Goal: Transaction & Acquisition: Purchase product/service

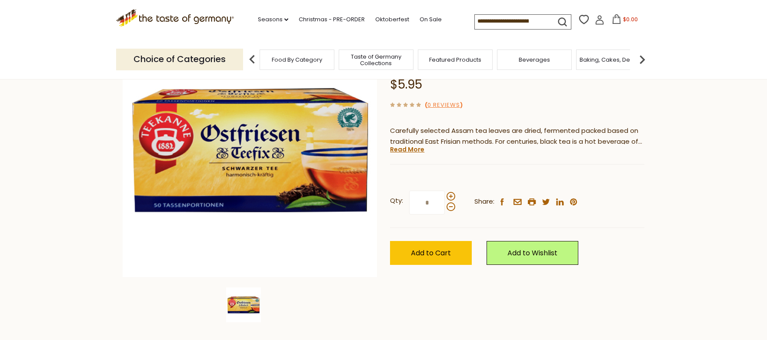
scroll to position [101, 0]
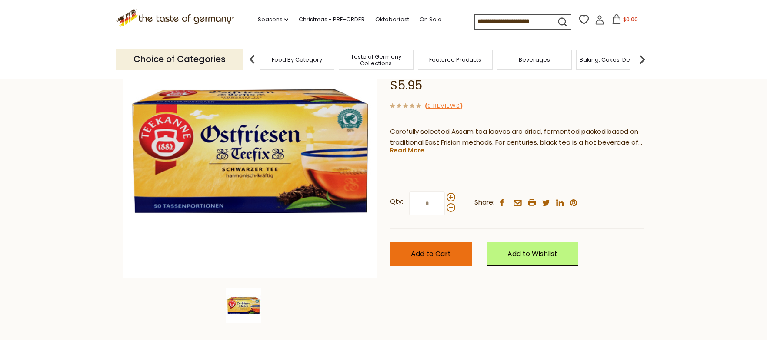
click at [429, 260] on button "Add to Cart" at bounding box center [431, 254] width 82 height 24
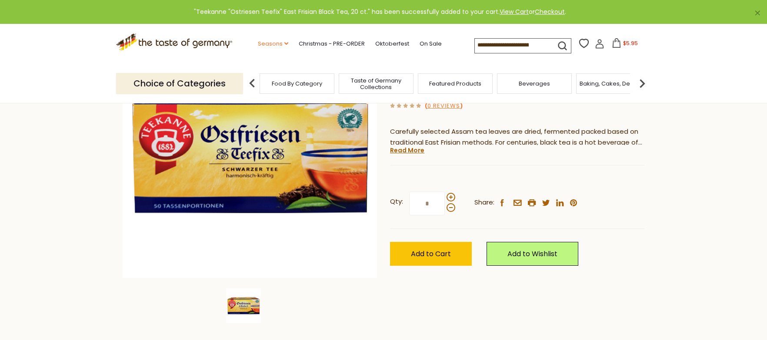
click at [270, 42] on link "Seasons dropdown_arrow" at bounding box center [273, 44] width 30 height 10
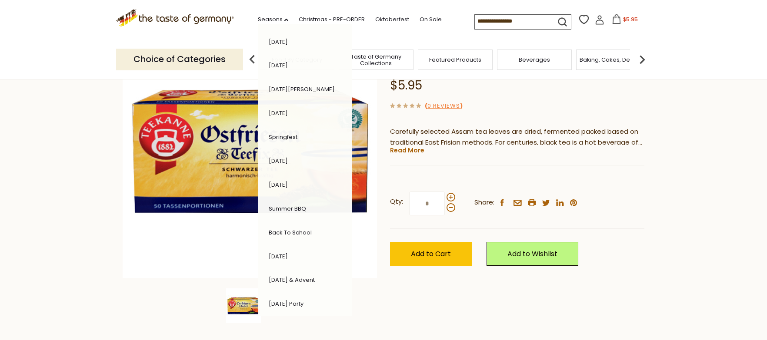
scroll to position [87, 0]
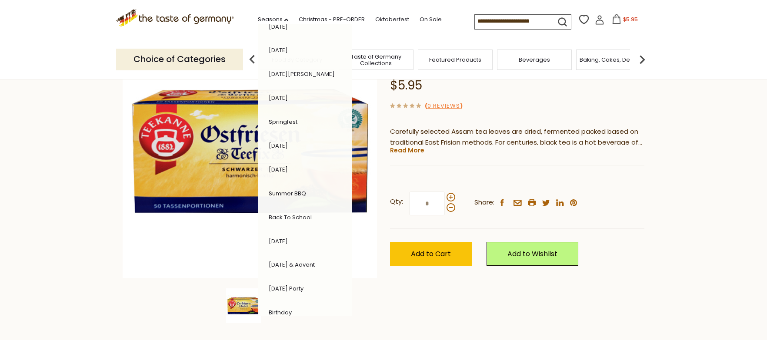
click at [284, 241] on link "[DATE]" at bounding box center [278, 241] width 19 height 8
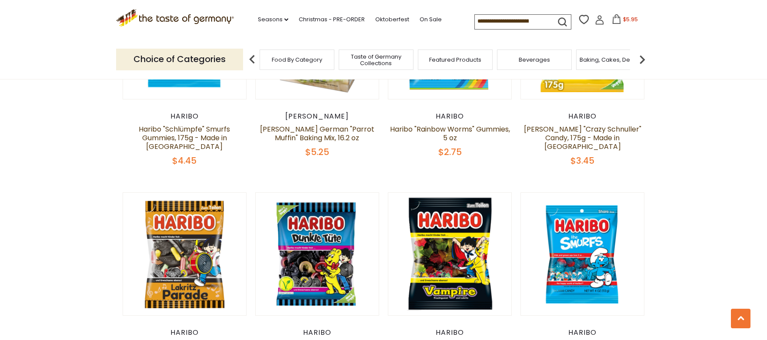
scroll to position [696, 0]
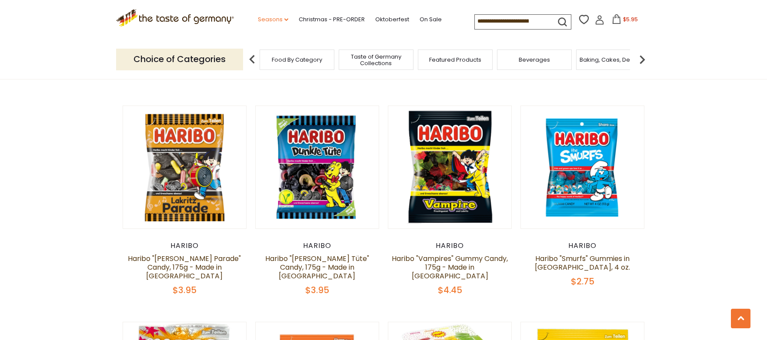
click at [270, 20] on link "Seasons dropdown_arrow" at bounding box center [273, 20] width 30 height 10
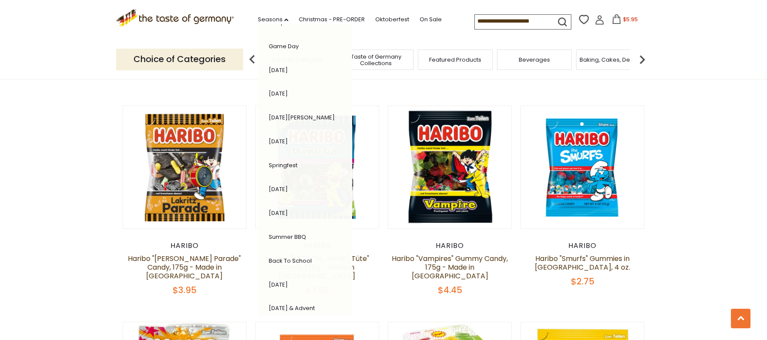
scroll to position [87, 0]
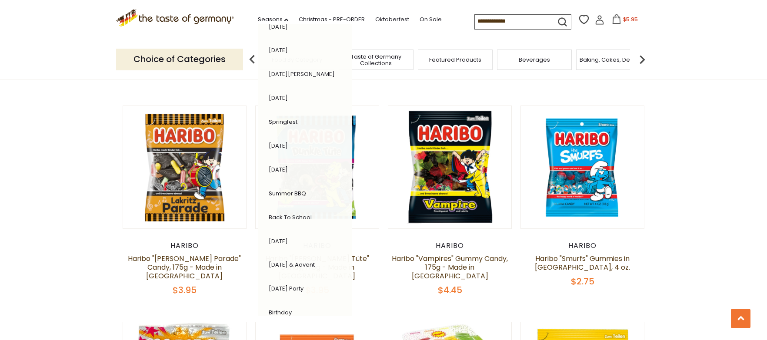
click at [280, 217] on link "Back to School" at bounding box center [290, 218] width 43 height 8
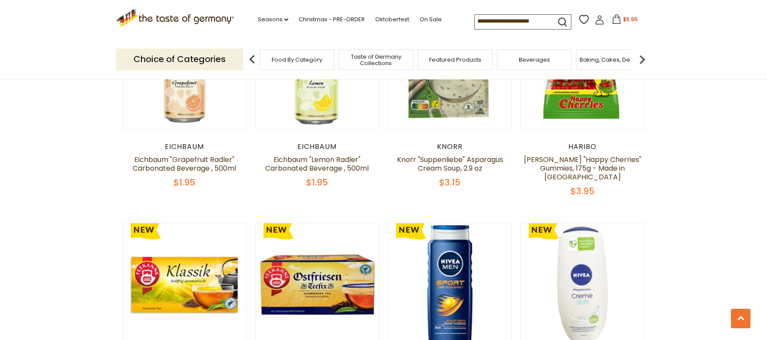
scroll to position [826, 0]
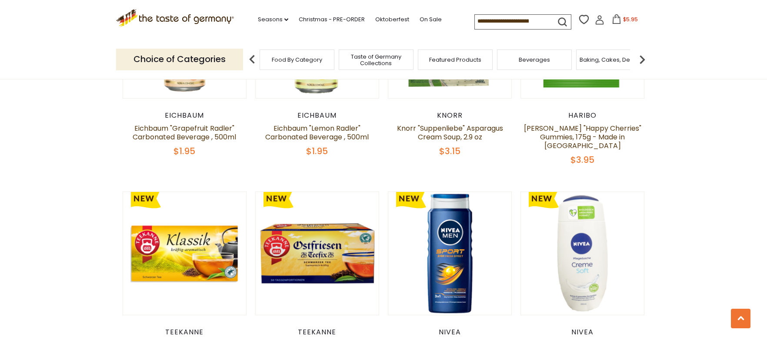
click at [382, 61] on span "Taste of Germany Collections" at bounding box center [376, 59] width 70 height 13
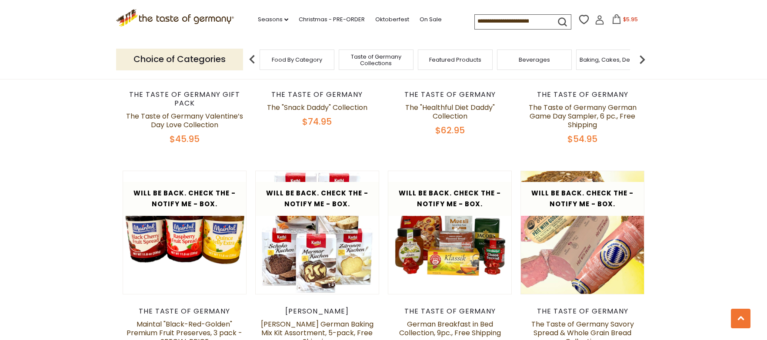
scroll to position [1087, 0]
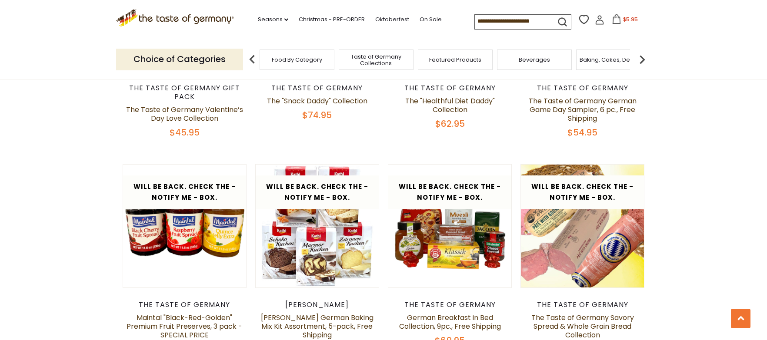
click at [288, 61] on span "Food By Category" at bounding box center [297, 60] width 50 height 7
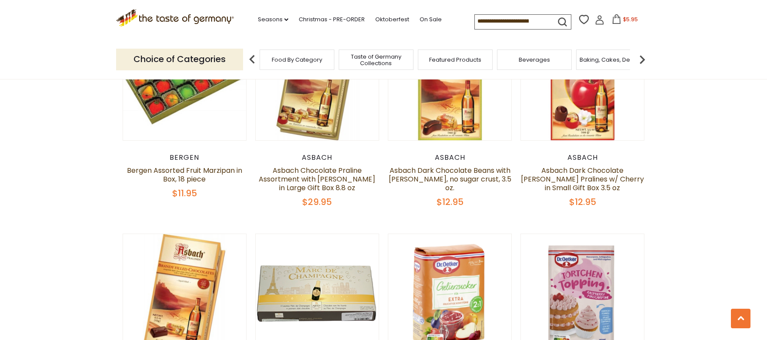
scroll to position [1652, 0]
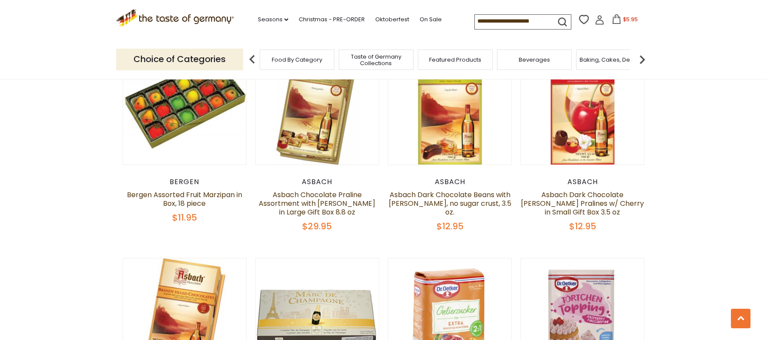
click at [461, 61] on span "Featured Products" at bounding box center [455, 60] width 52 height 7
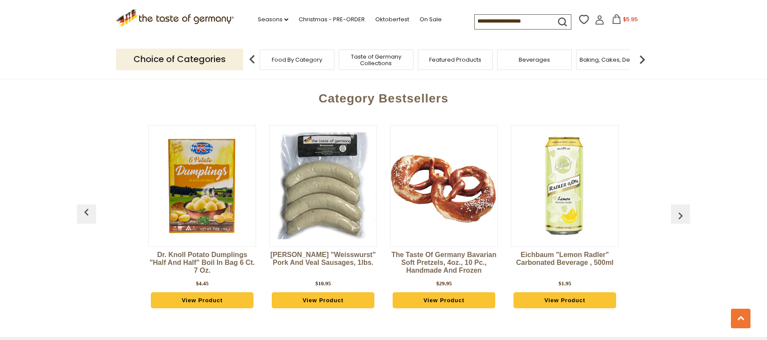
scroll to position [1000, 0]
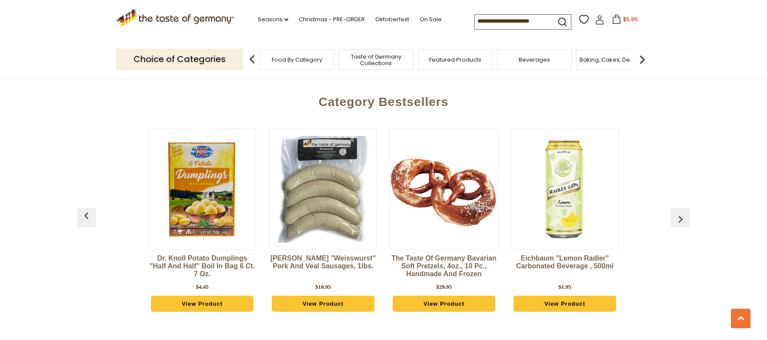
click at [618, 19] on icon at bounding box center [617, 19] width 10 height 10
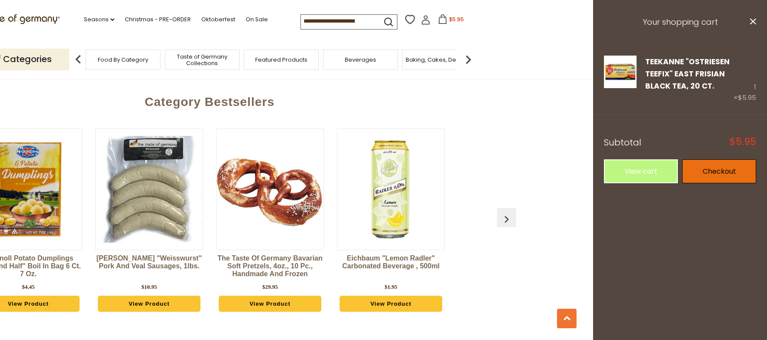
click at [730, 174] on link "Checkout" at bounding box center [719, 172] width 74 height 24
